Goal: Information Seeking & Learning: Understand process/instructions

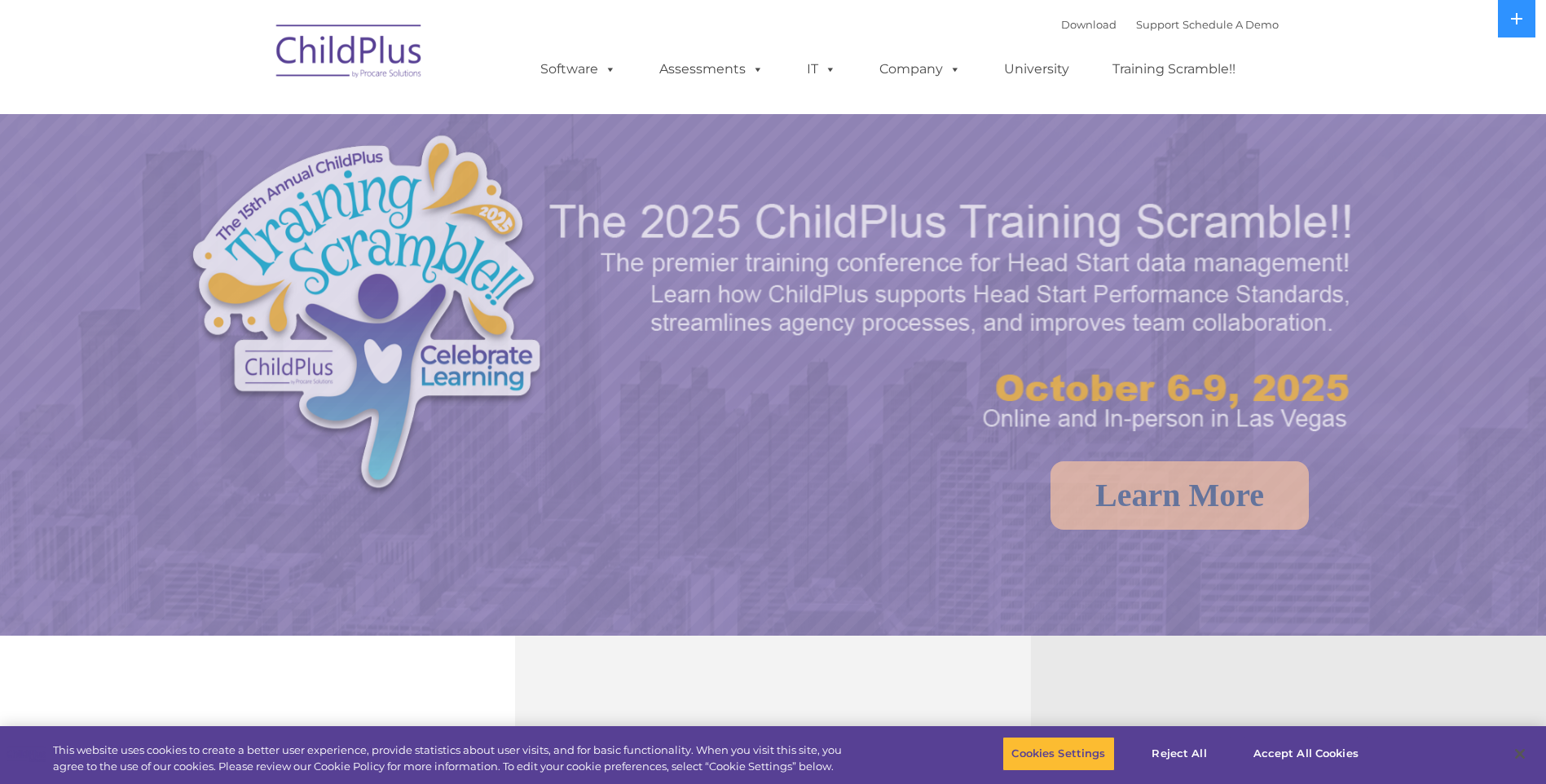
select select "MEDIUM"
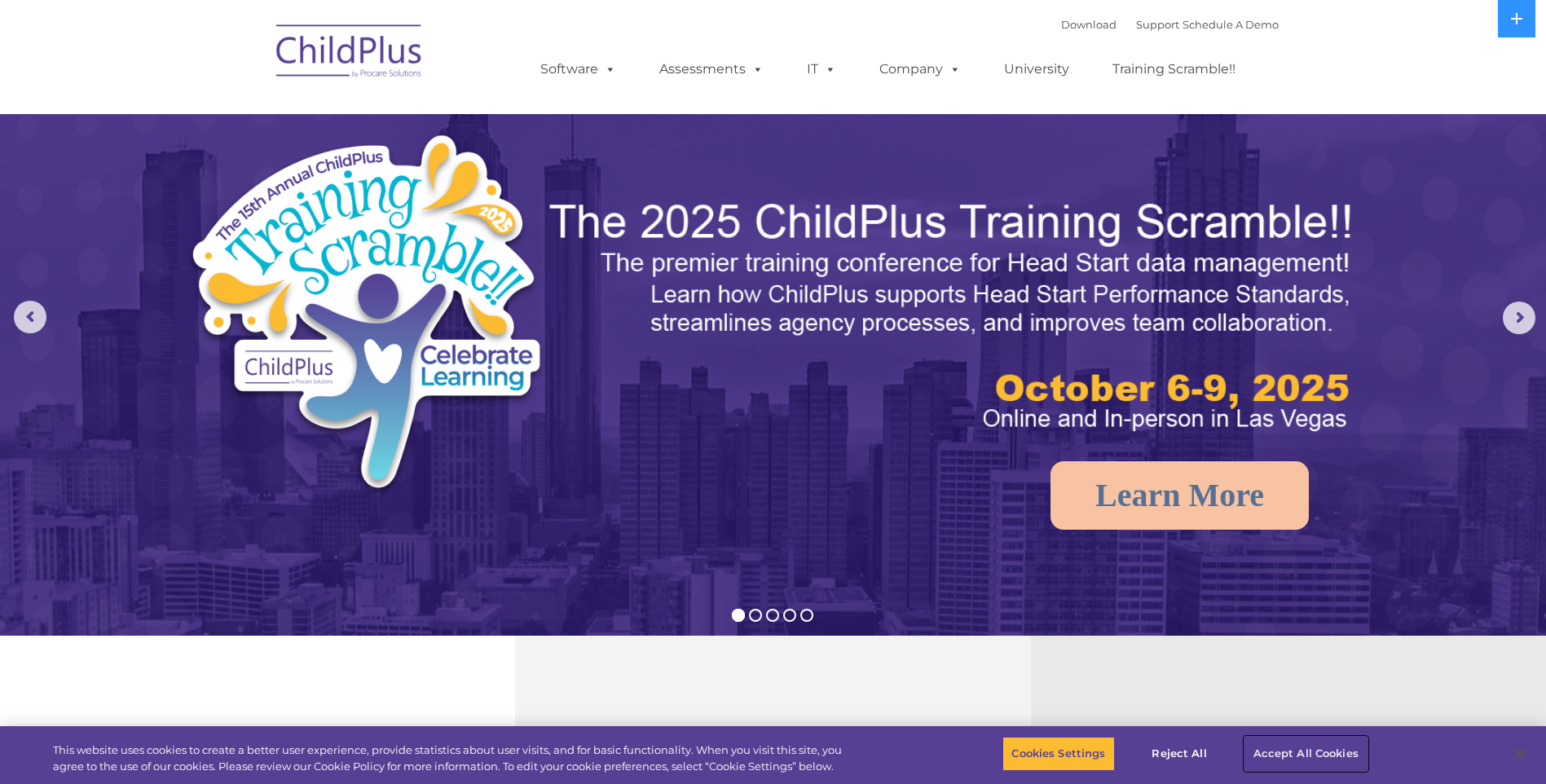
click at [1309, 749] on button "Accept All Cookies" at bounding box center [1306, 753] width 123 height 34
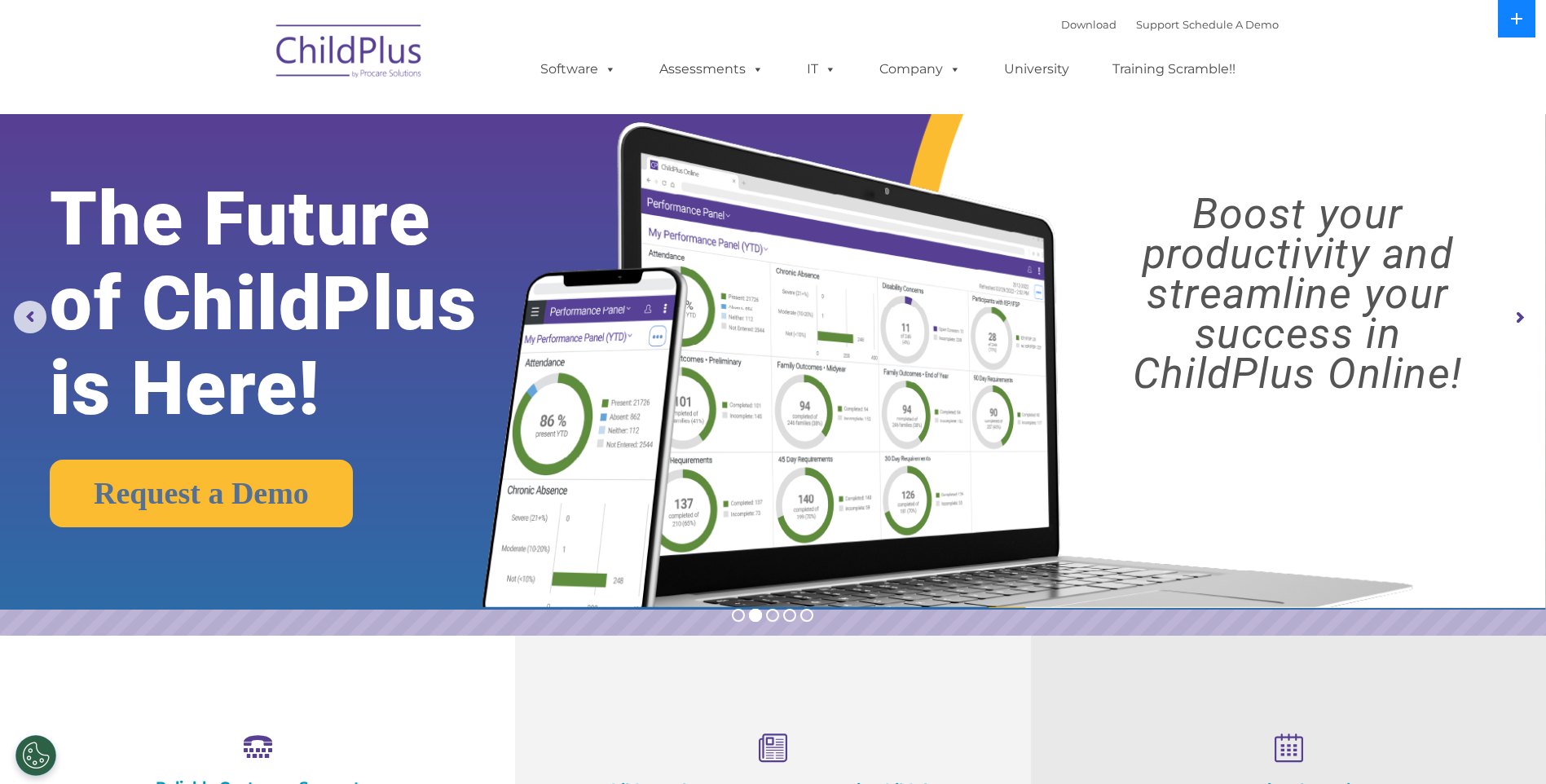
click at [1514, 24] on icon at bounding box center [1516, 18] width 13 height 13
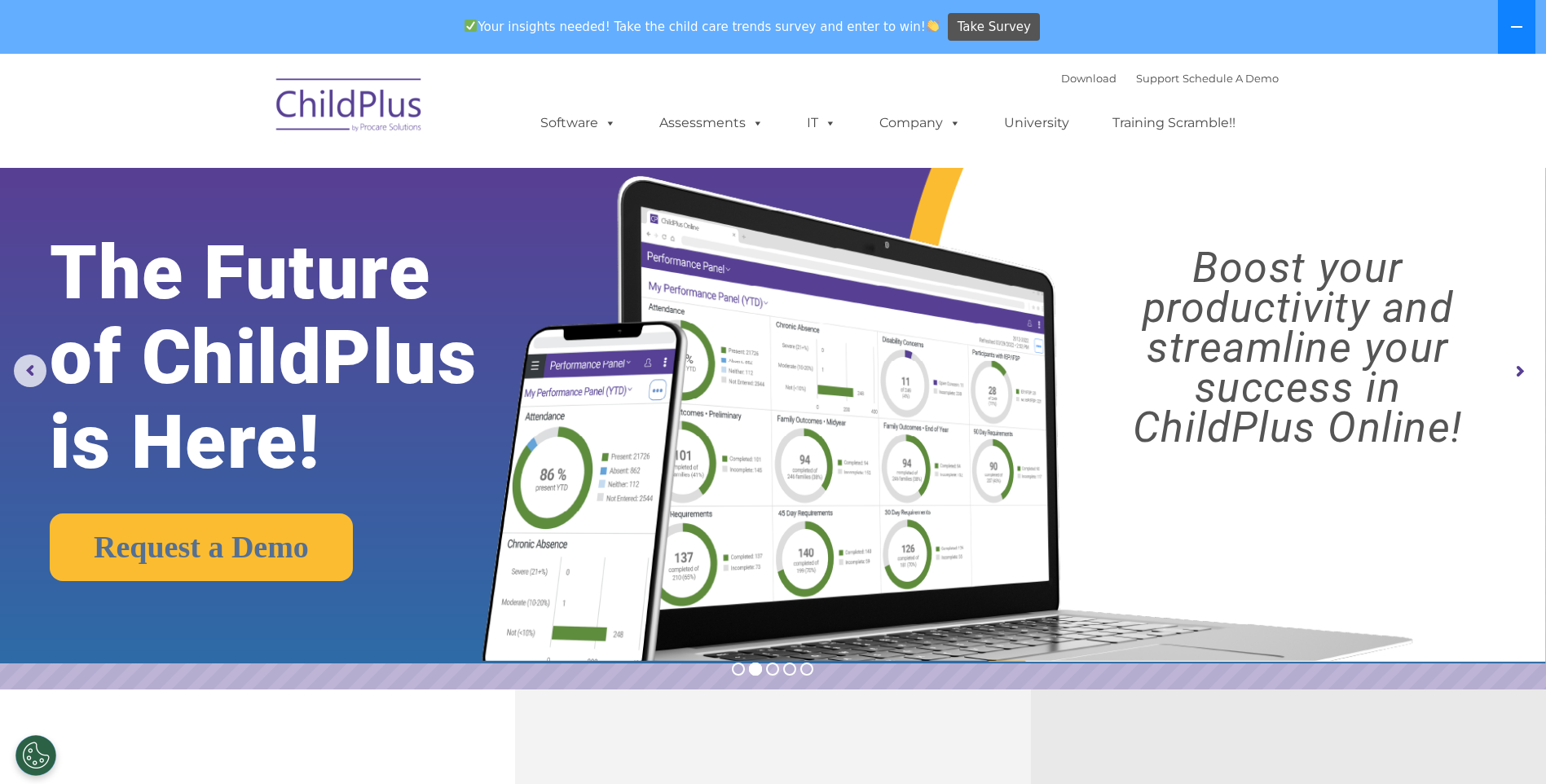
click at [1517, 35] on button at bounding box center [1517, 26] width 37 height 54
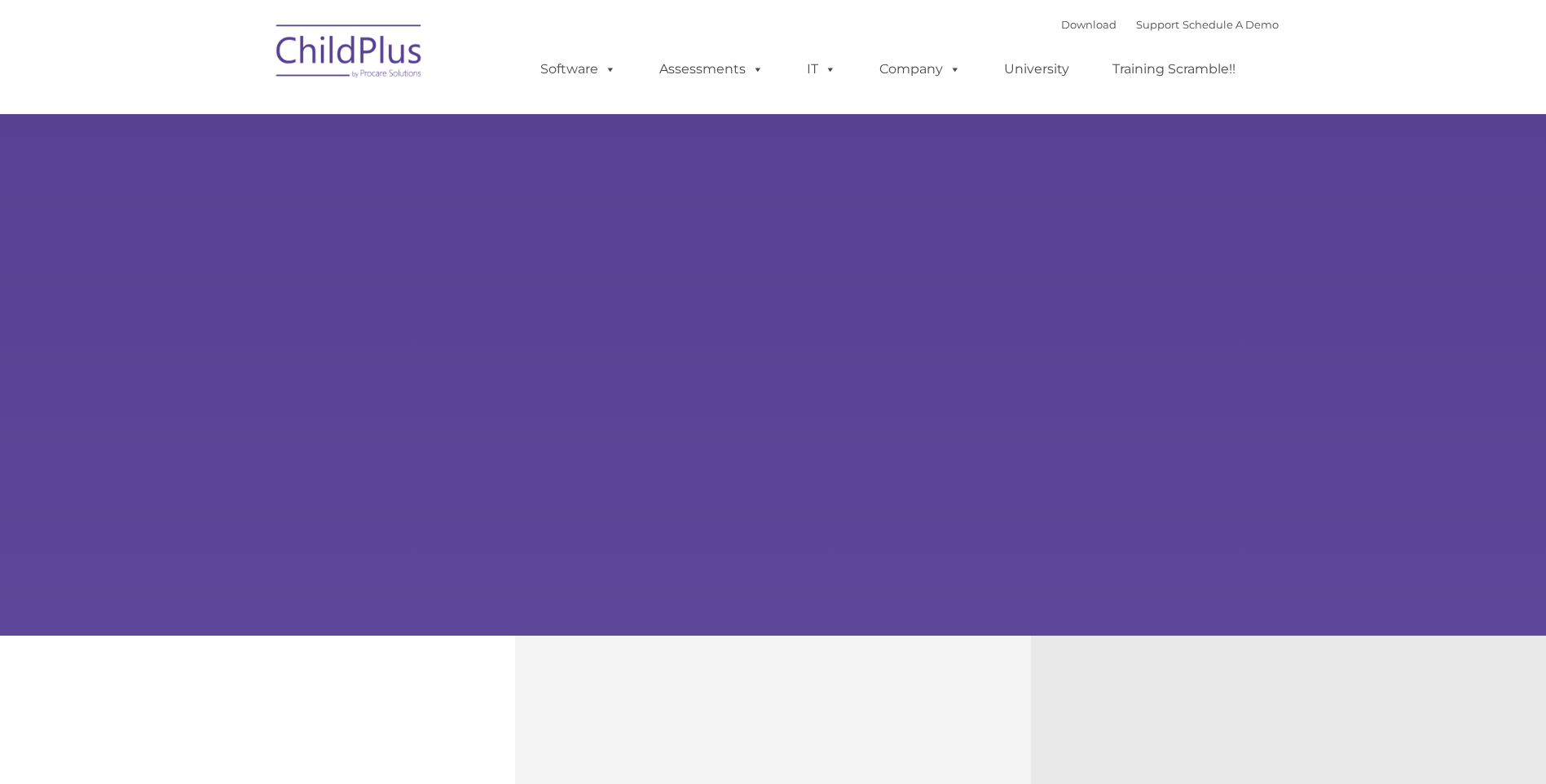
type input ""
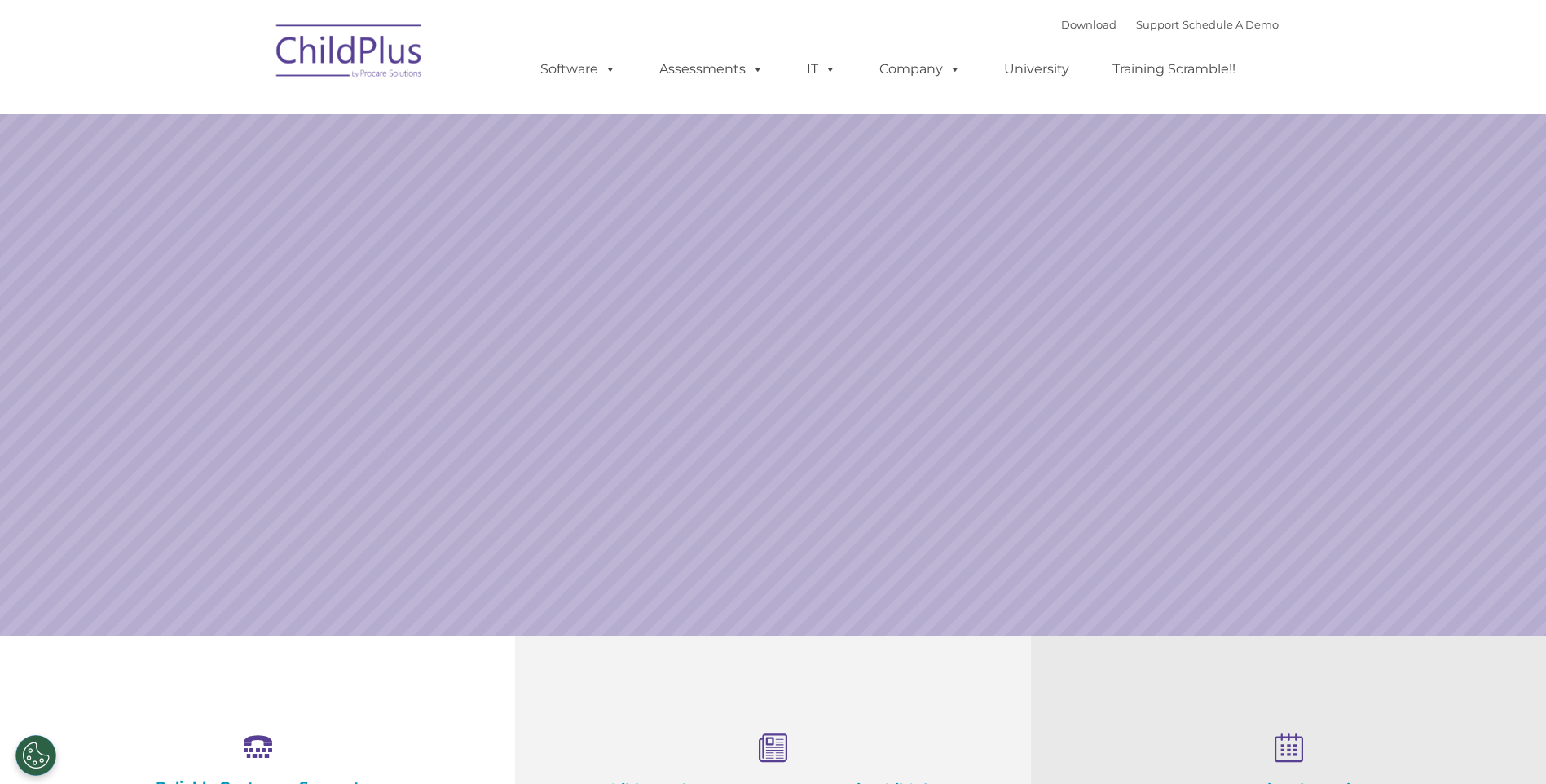
select select "MEDIUM"
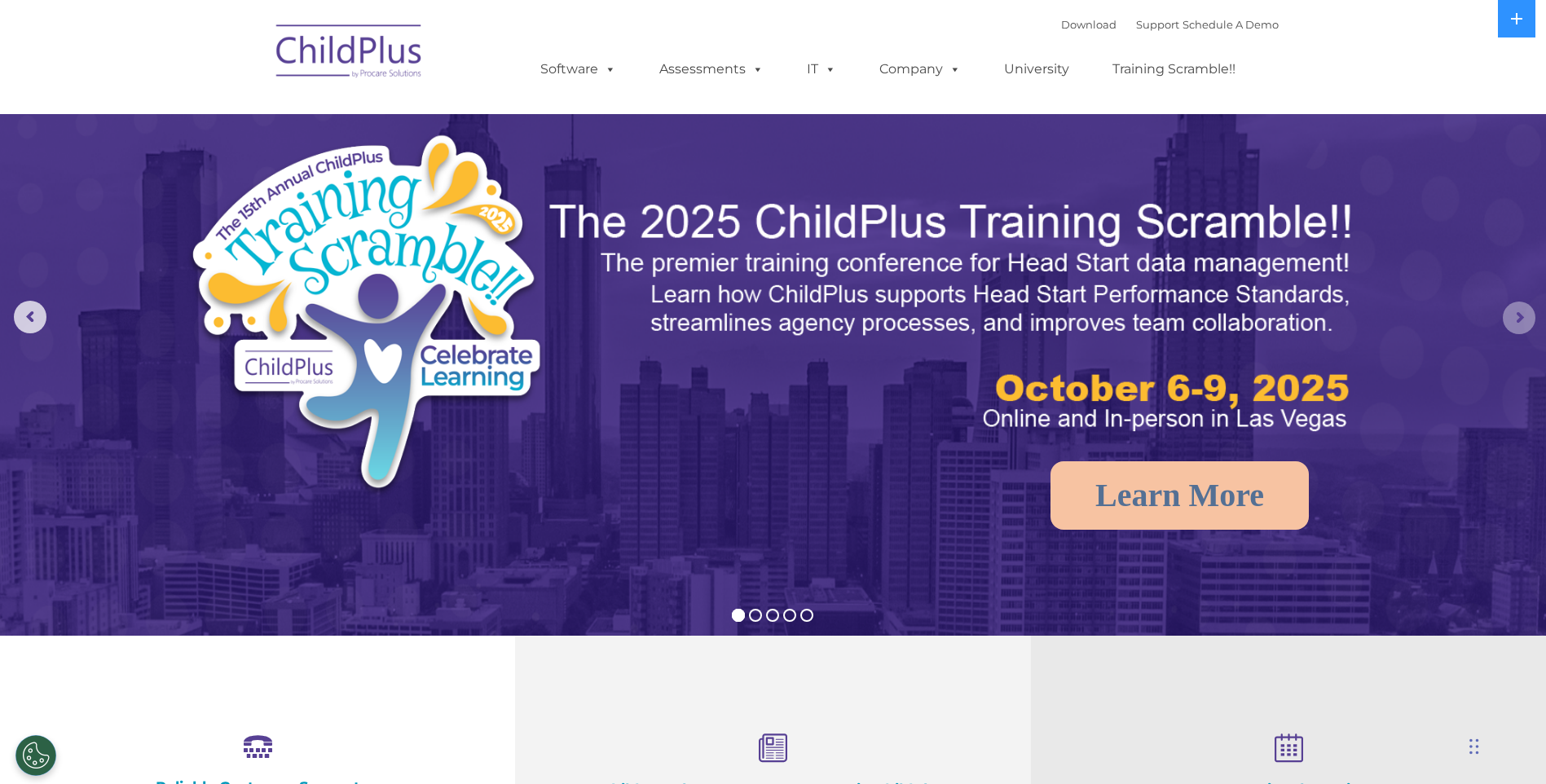
click at [1517, 320] on rs-arrow at bounding box center [1520, 317] width 32 height 32
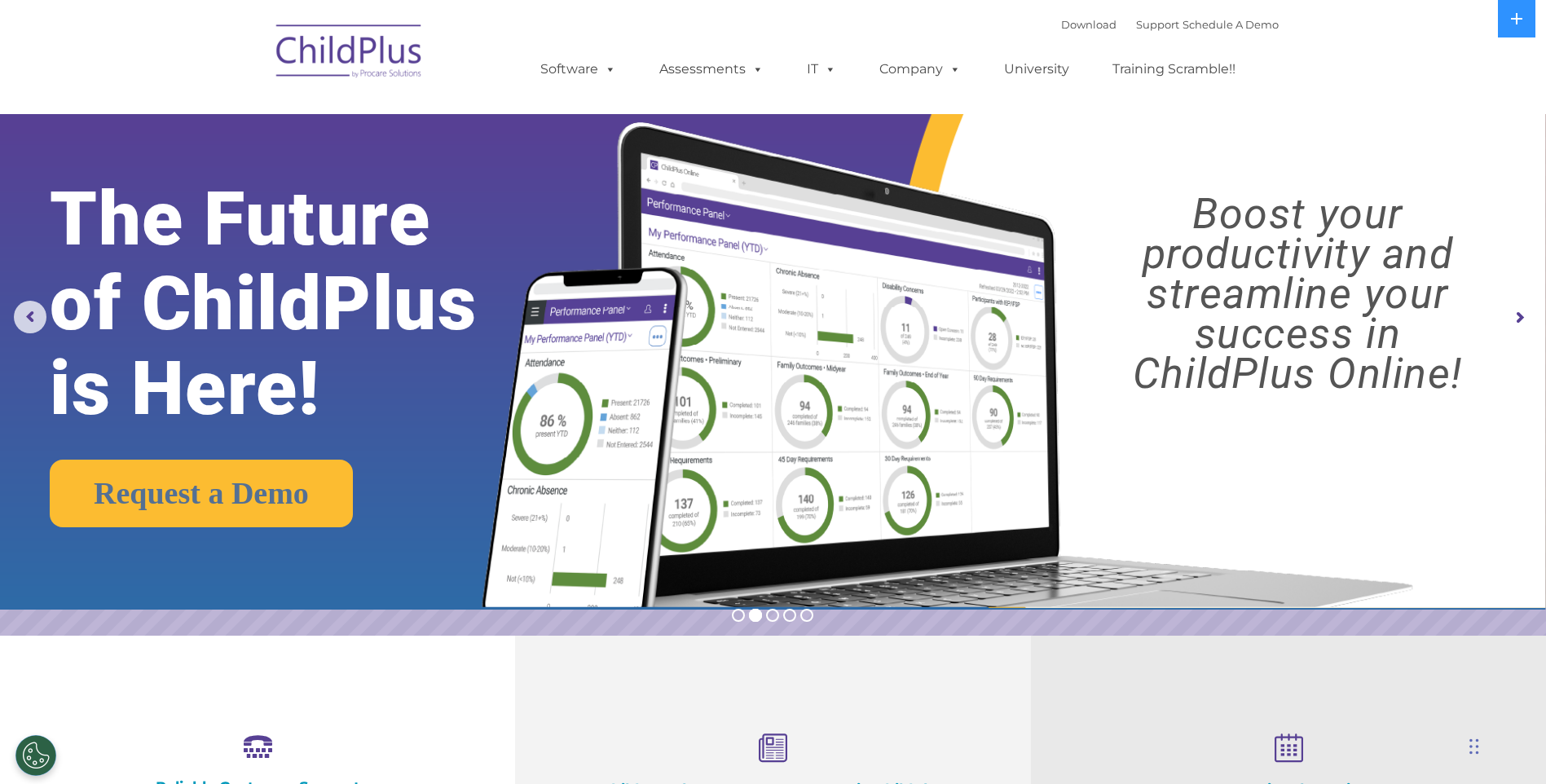
click at [1517, 320] on rs-arrow at bounding box center [1520, 317] width 32 height 32
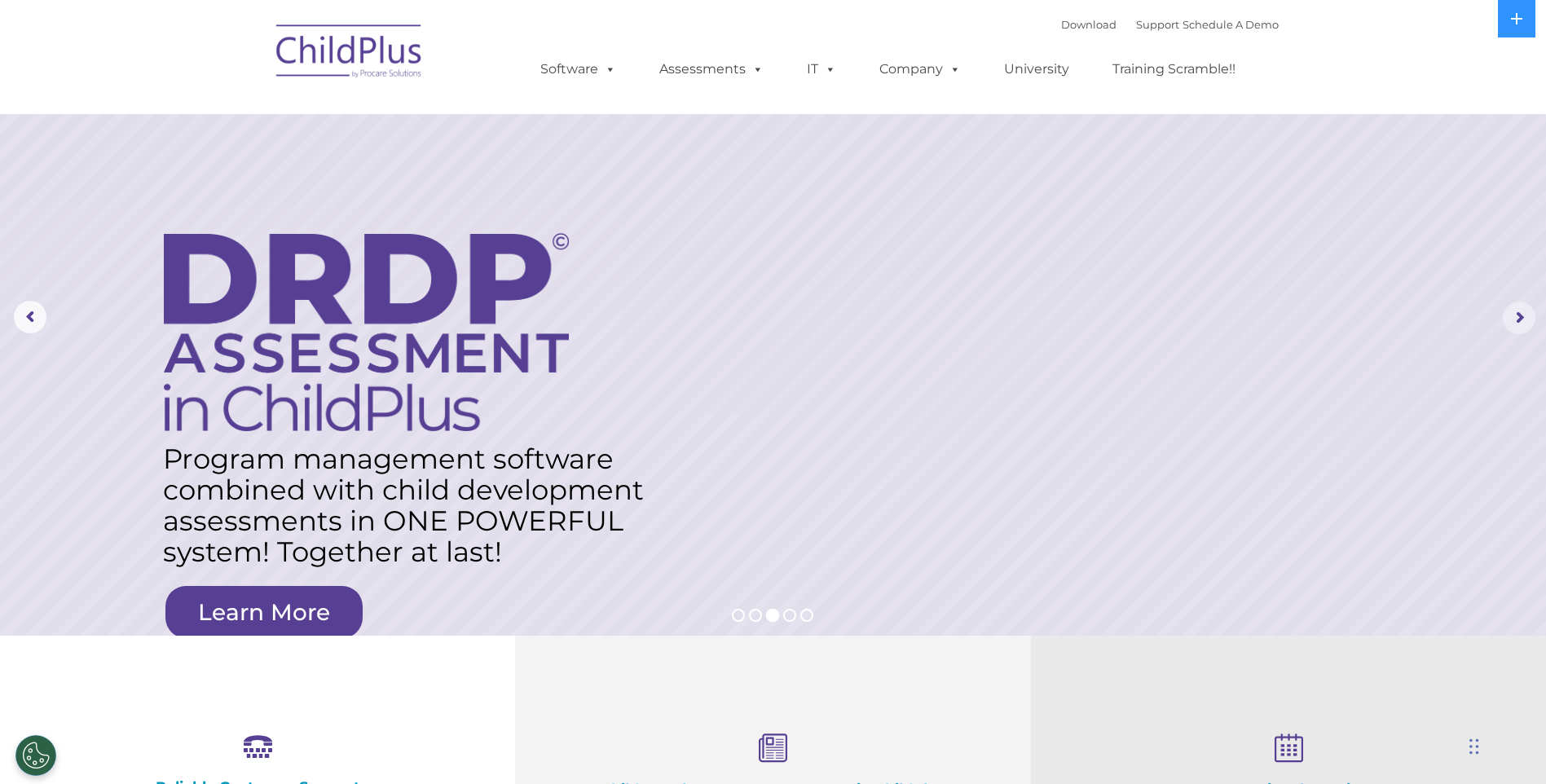
click at [1517, 320] on rs-arrow at bounding box center [1520, 317] width 32 height 32
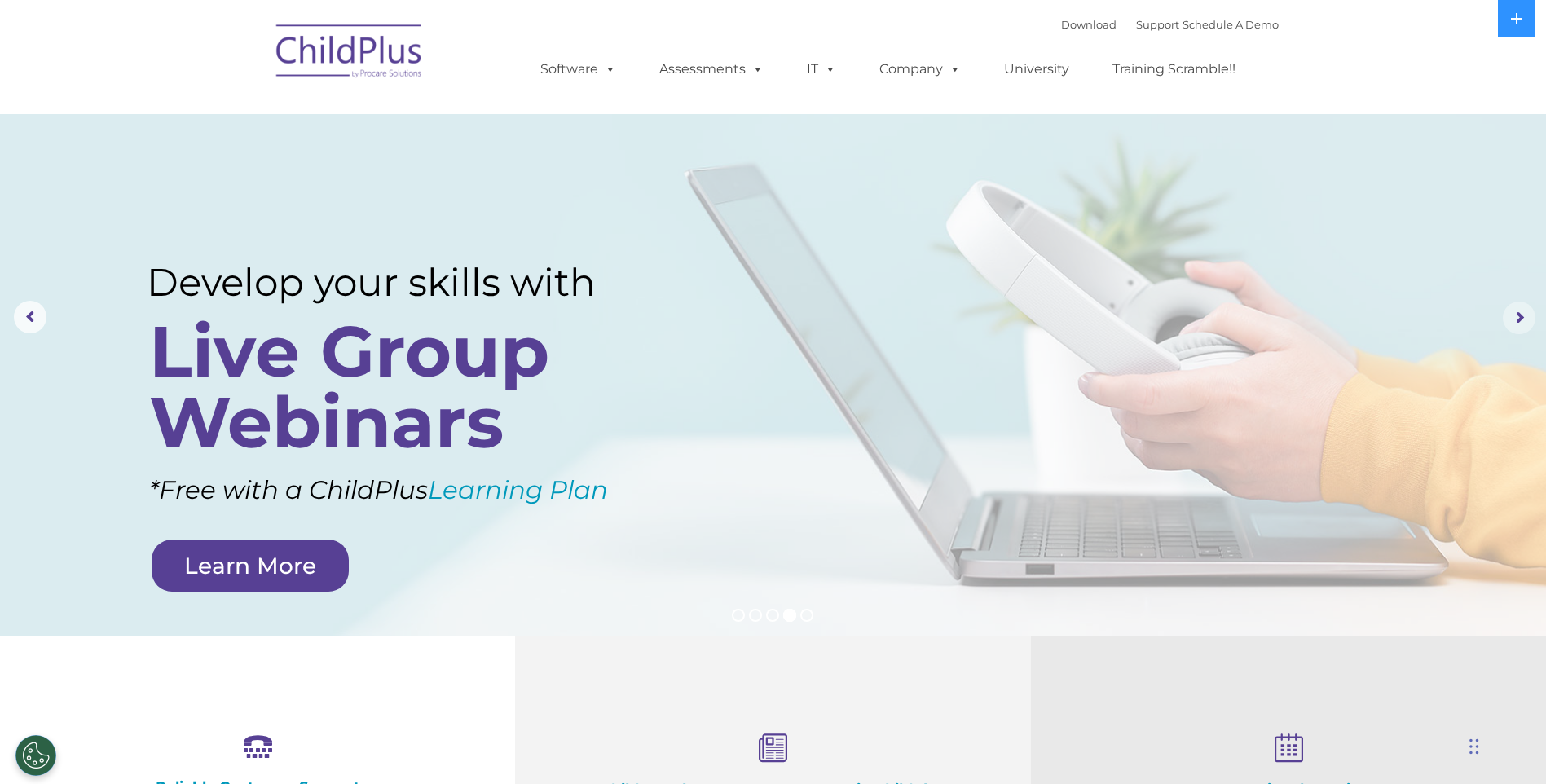
click at [1517, 320] on rs-arrow at bounding box center [1520, 317] width 32 height 32
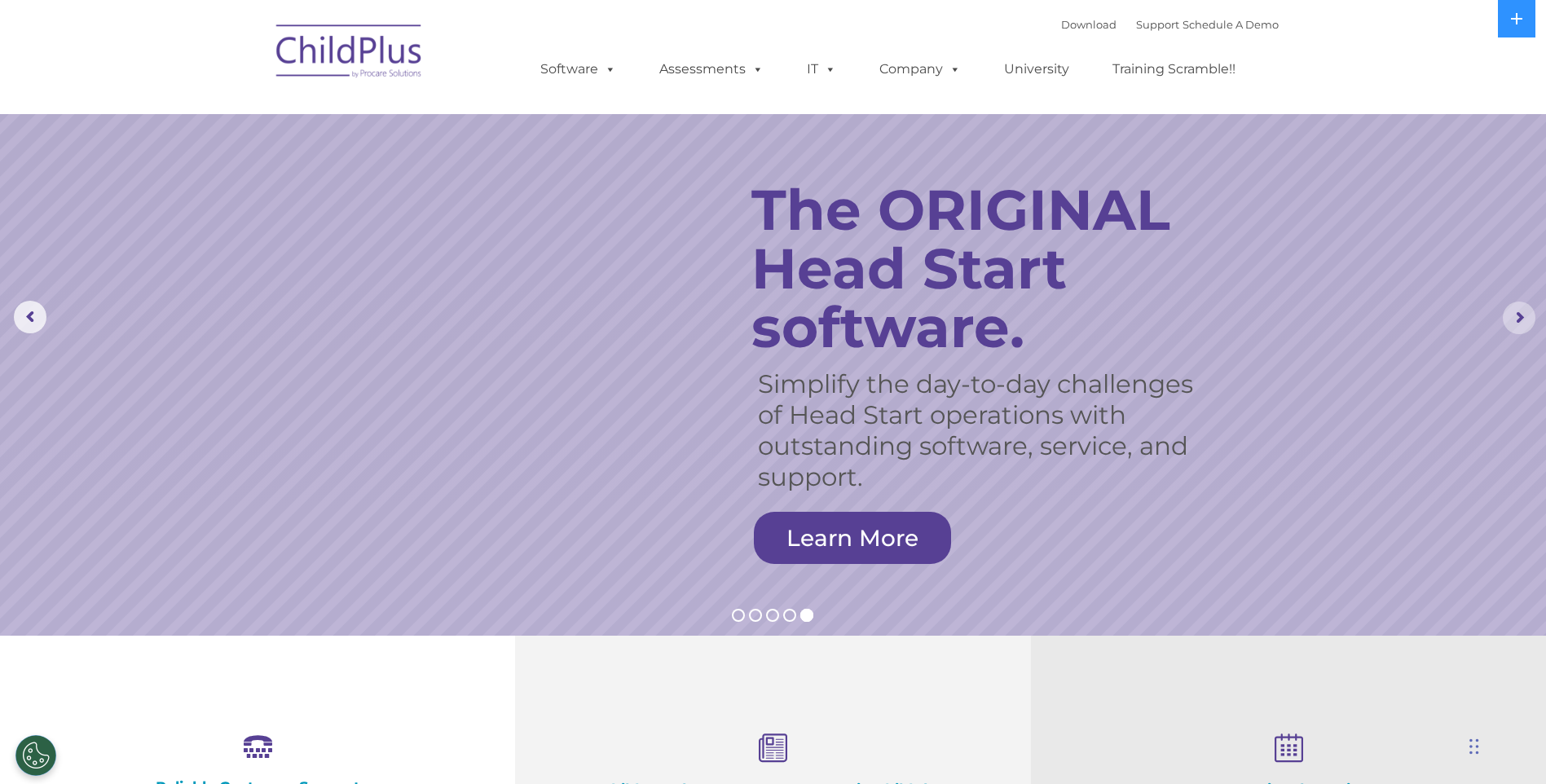
click at [1517, 320] on rs-arrow at bounding box center [1520, 317] width 32 height 32
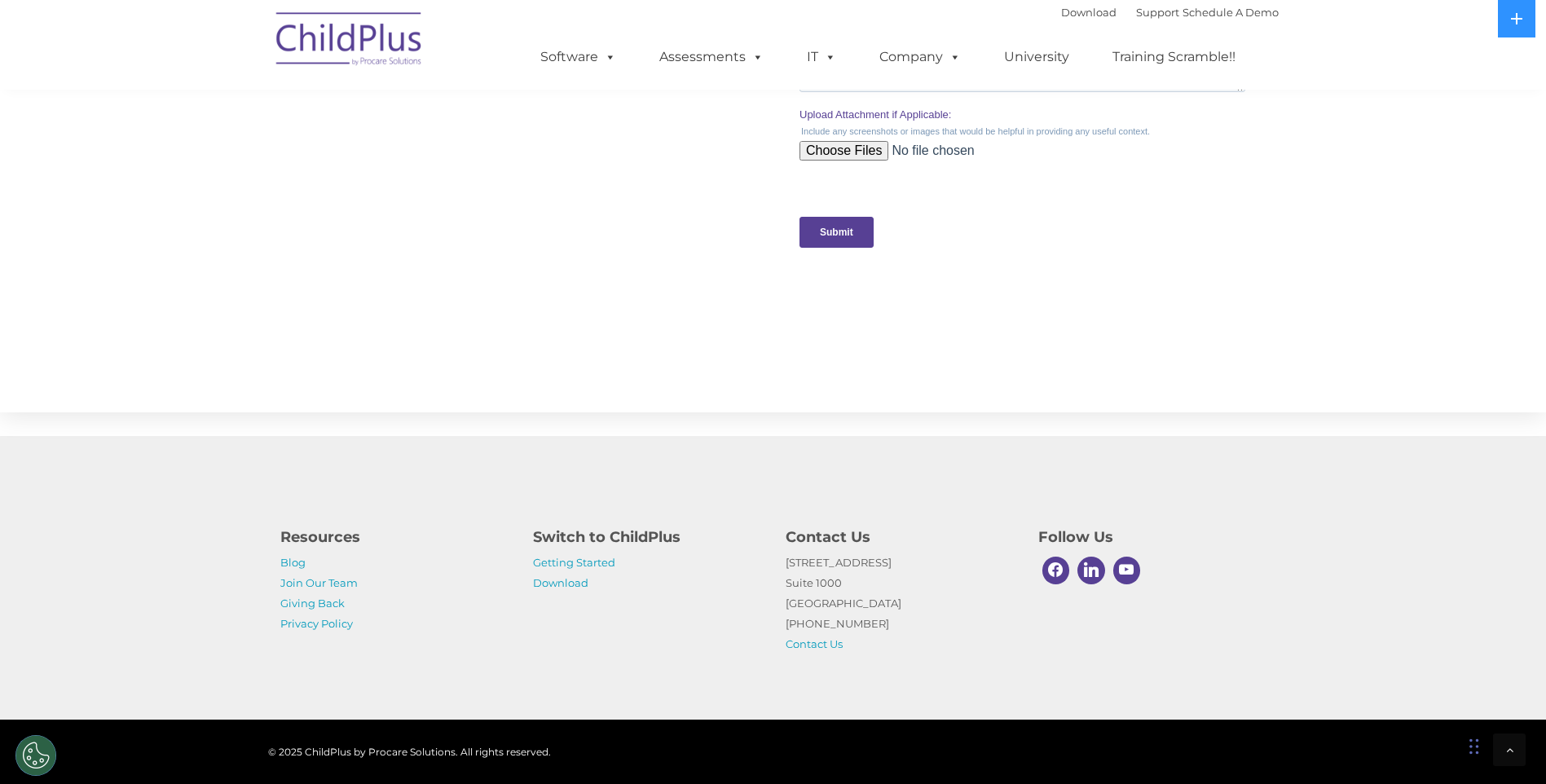
scroll to position [1566, 0]
click at [588, 565] on link "Getting Started" at bounding box center [574, 561] width 83 height 13
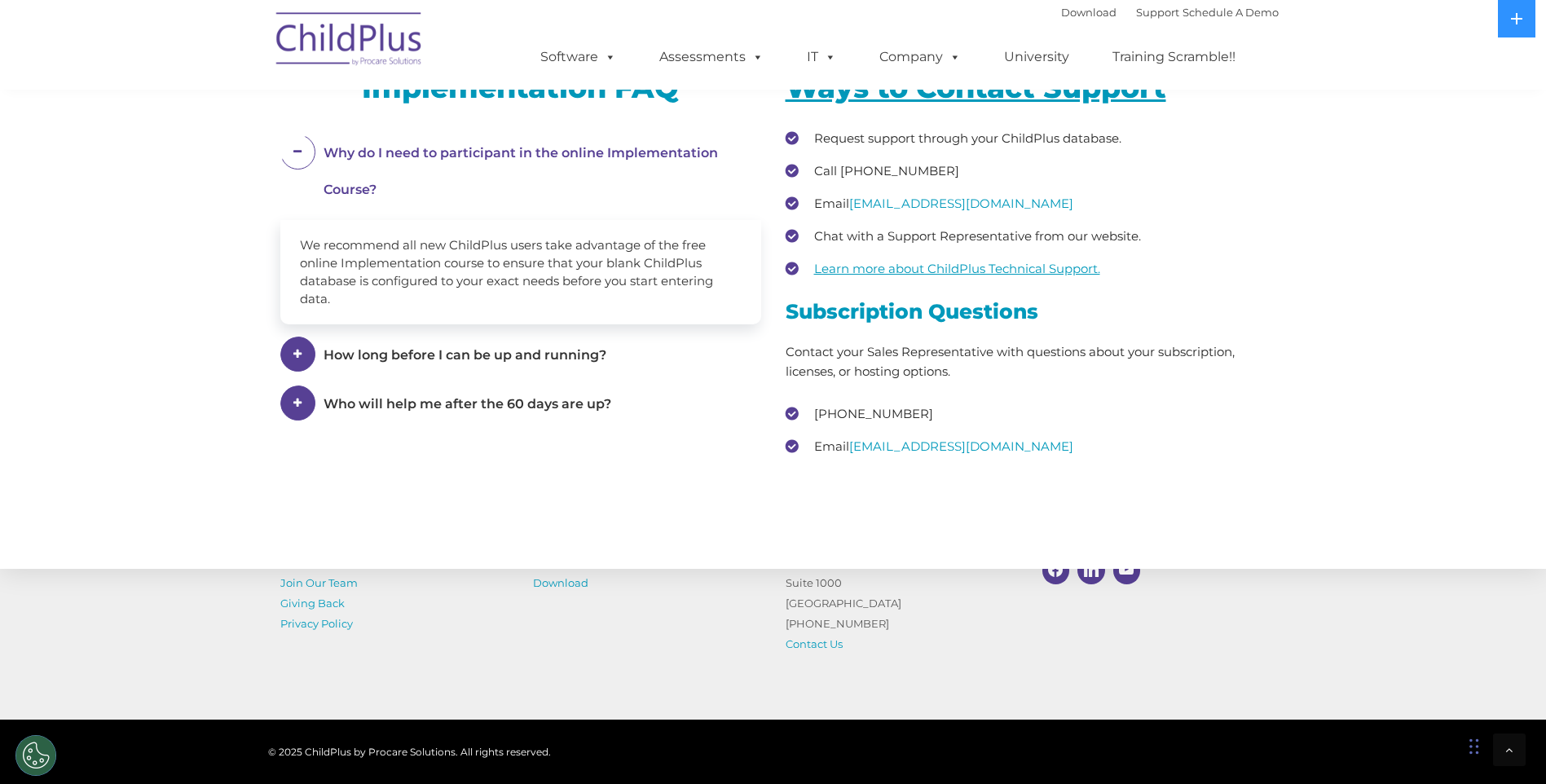
scroll to position [2383, 0]
